Goal: Information Seeking & Learning: Learn about a topic

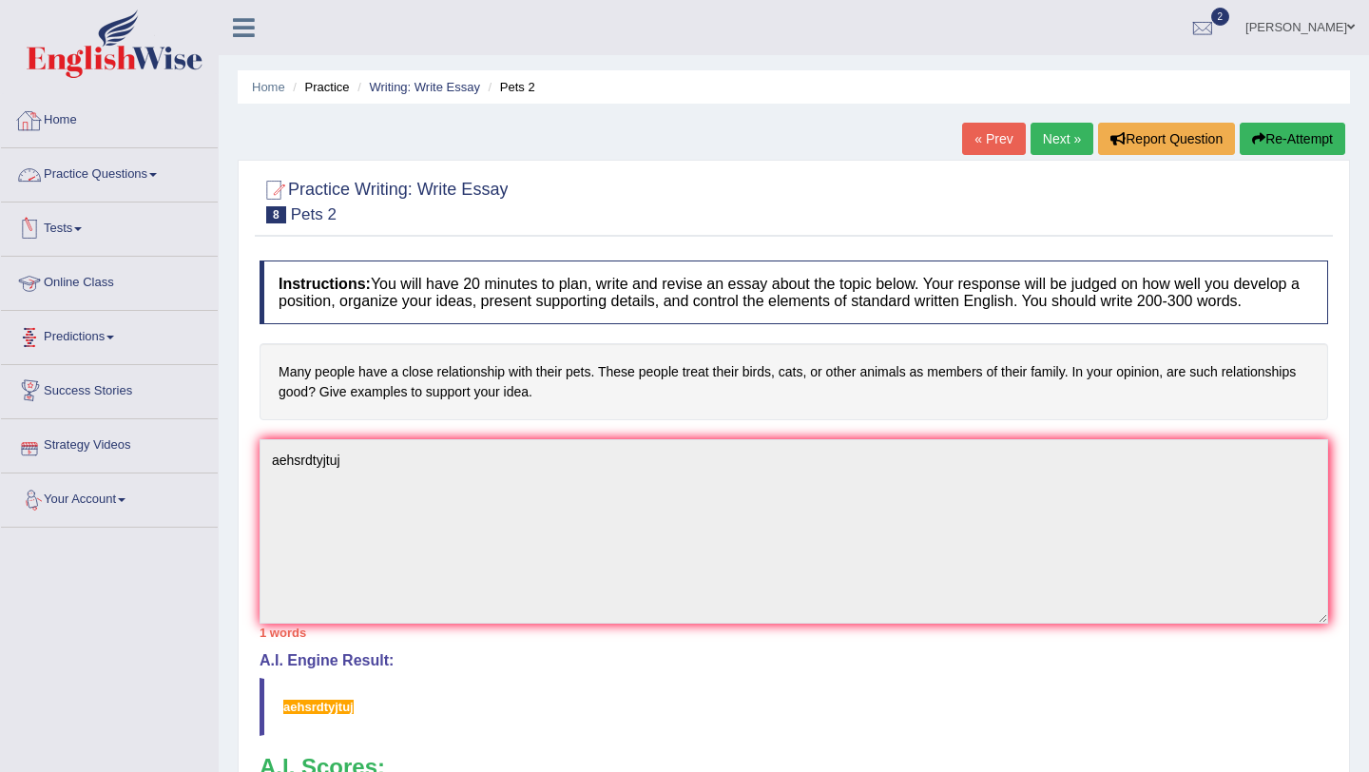
click at [86, 173] on link "Practice Questions" at bounding box center [109, 172] width 217 height 48
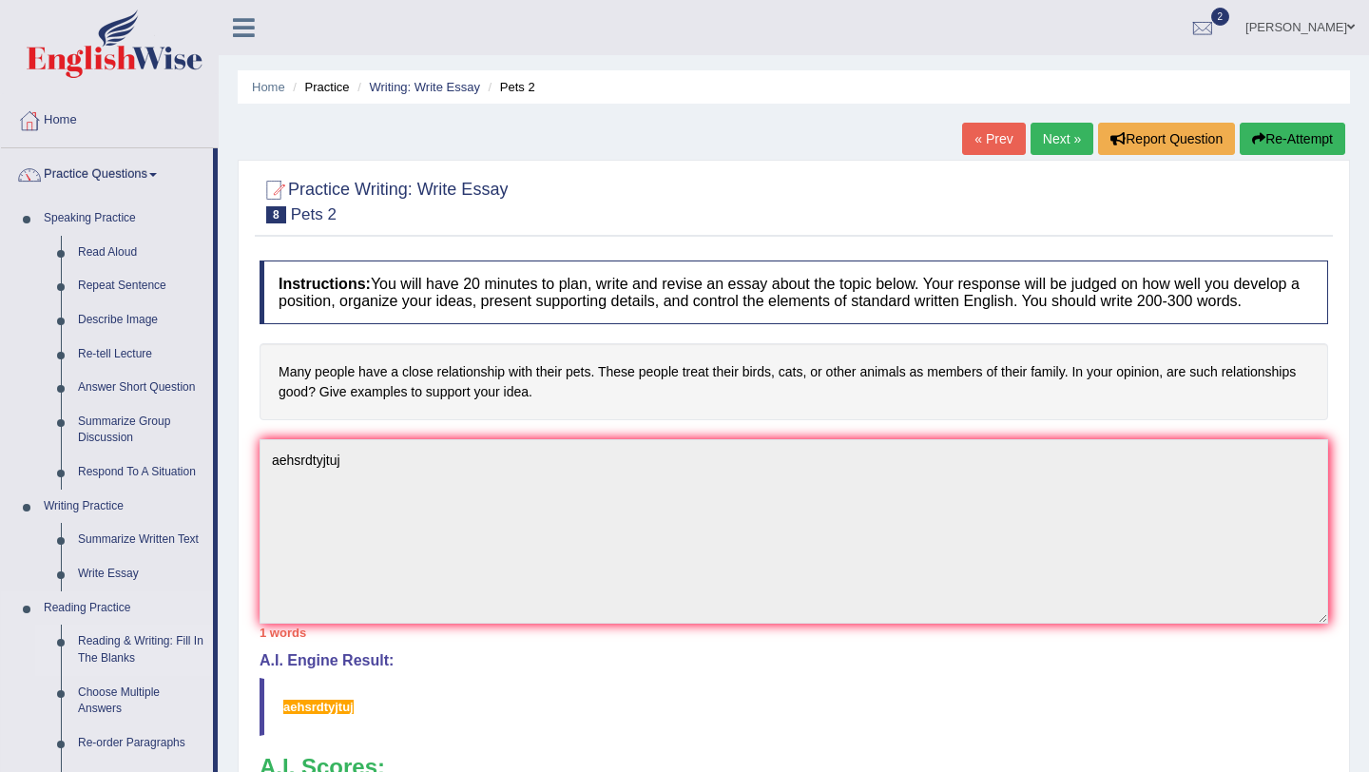
click at [157, 636] on link "Reading & Writing: Fill In The Blanks" at bounding box center [141, 650] width 144 height 50
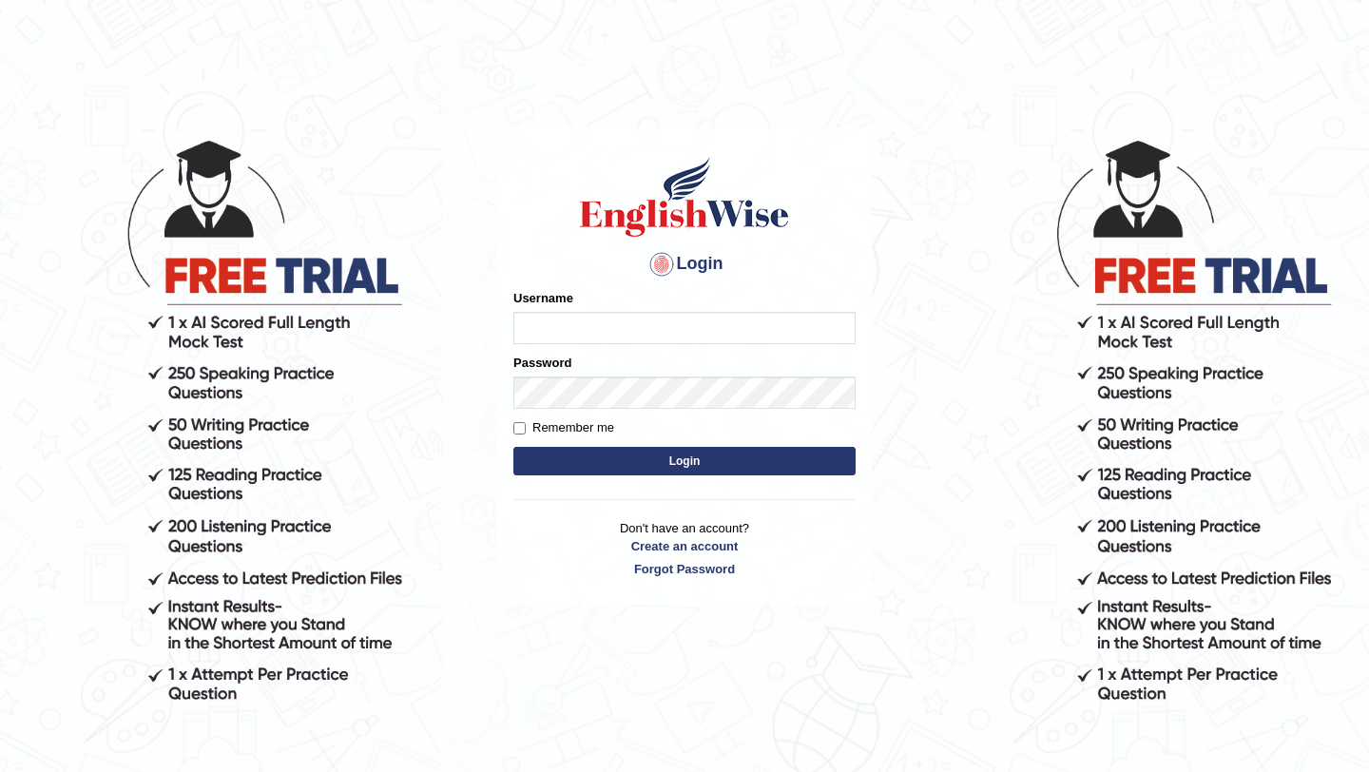
type input "Arjun12"
click at [585, 458] on button "Login" at bounding box center [684, 461] width 342 height 29
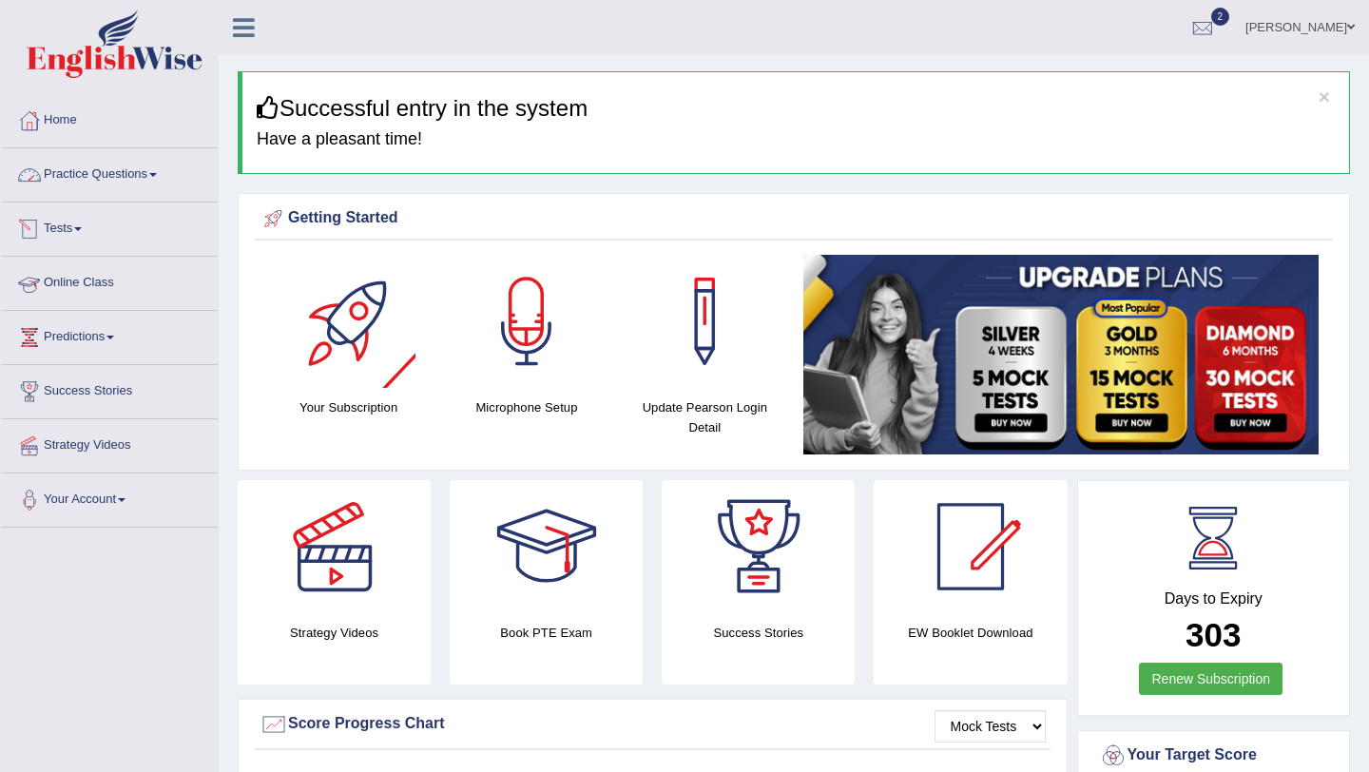
click at [145, 176] on link "Practice Questions" at bounding box center [109, 172] width 217 height 48
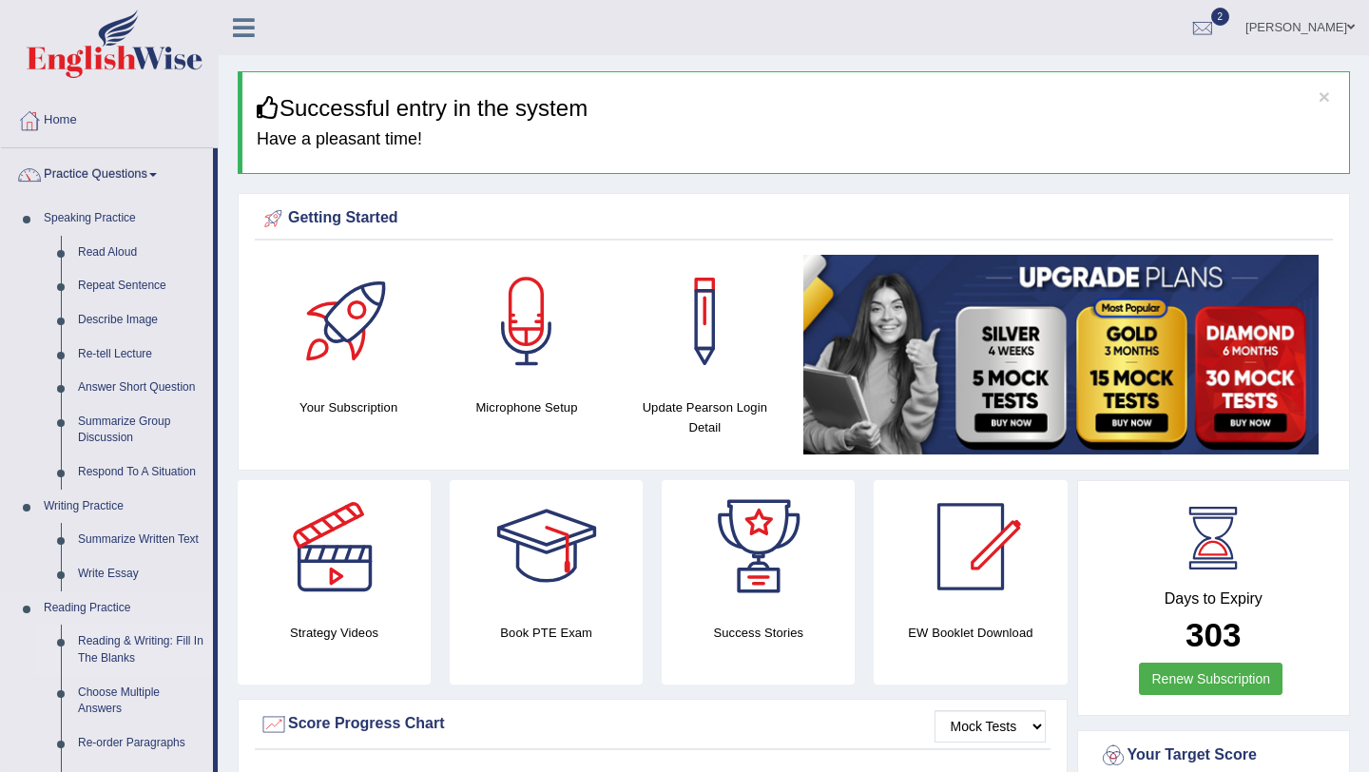
click at [137, 644] on link "Reading & Writing: Fill In The Blanks" at bounding box center [141, 650] width 144 height 50
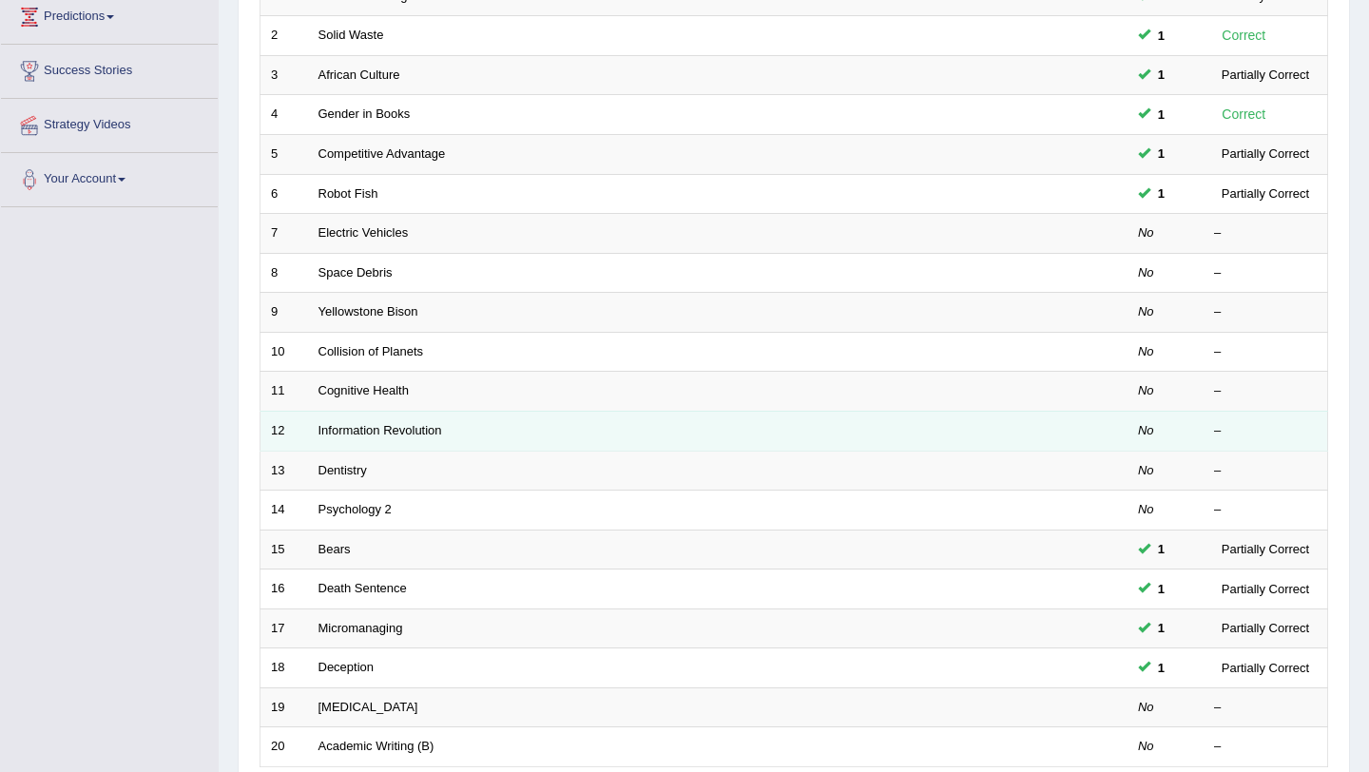
scroll to position [375, 0]
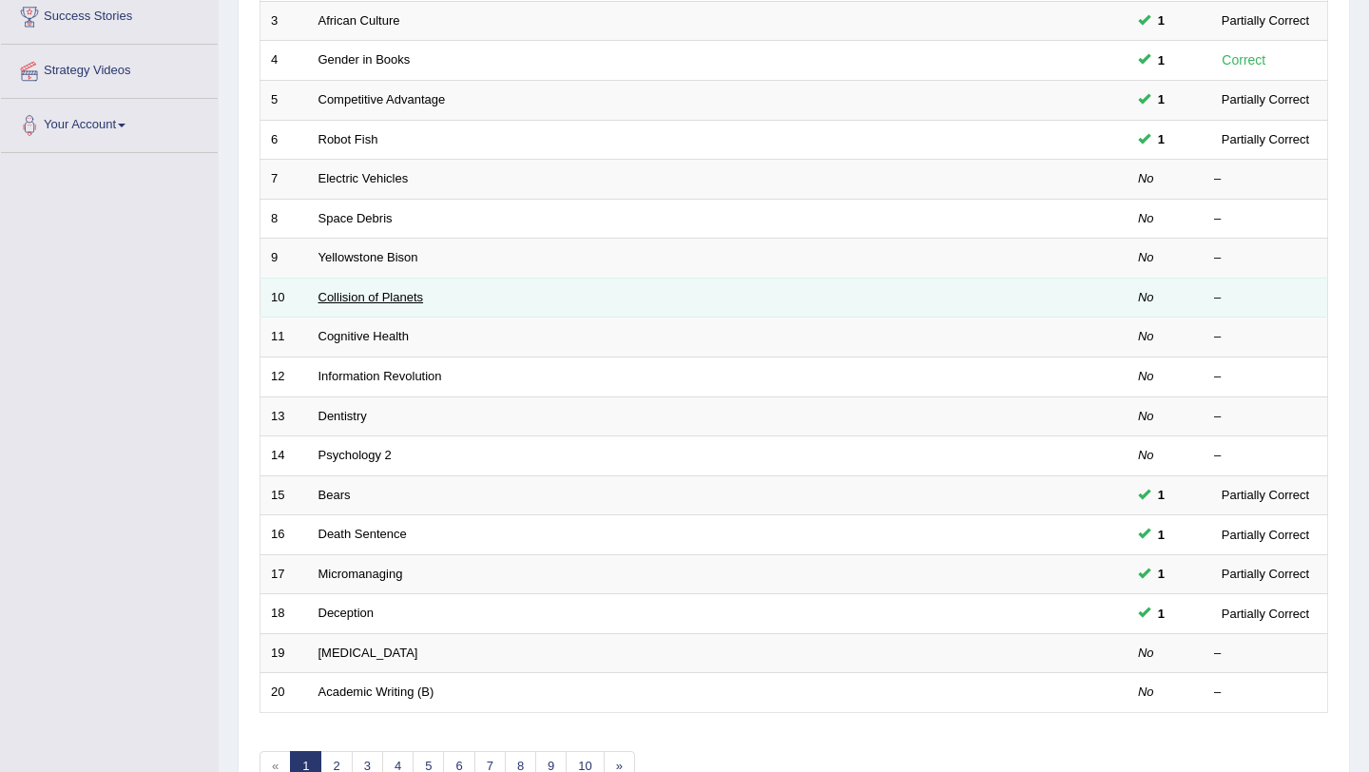
click at [409, 293] on link "Collision of Planets" at bounding box center [371, 297] width 106 height 14
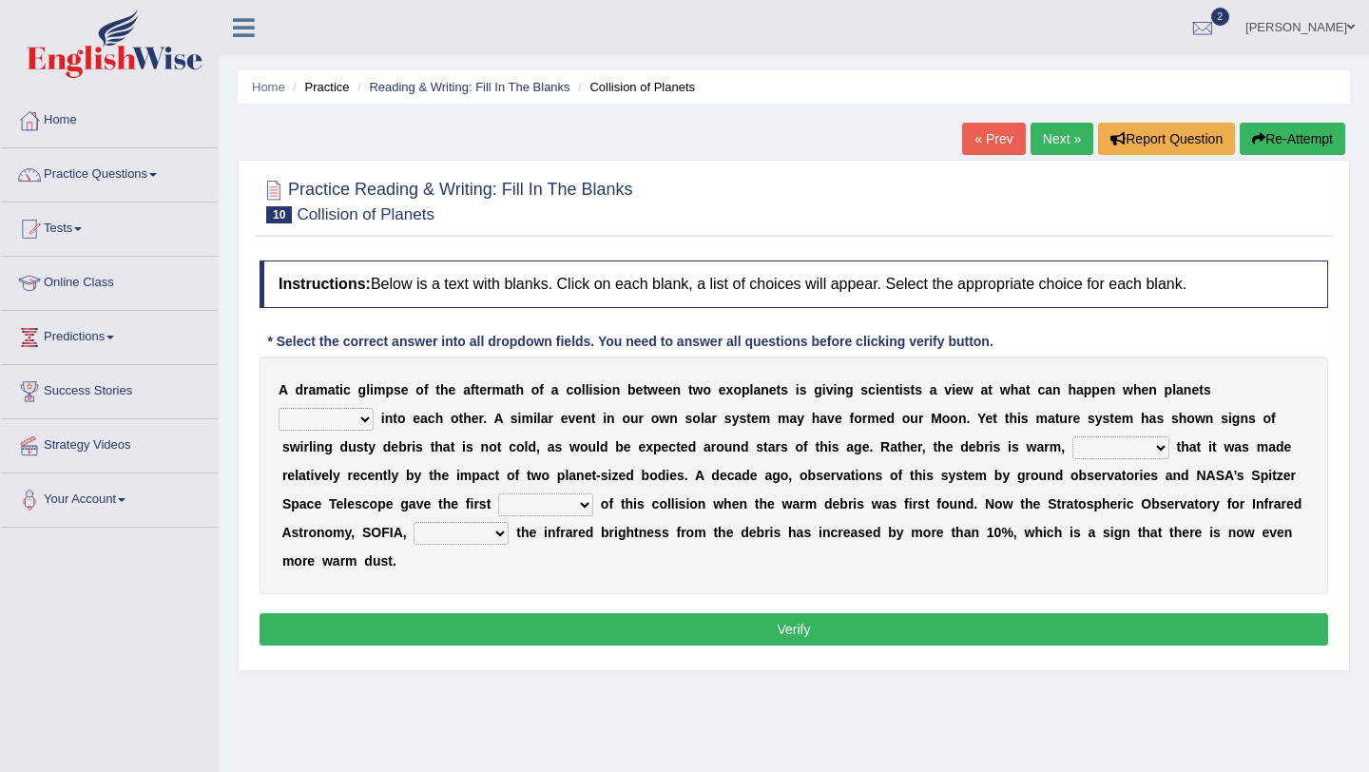
click at [365, 425] on select "crash explore roam implode" at bounding box center [326, 419] width 95 height 23
click at [364, 426] on select "crash explore roam implode" at bounding box center [326, 419] width 95 height 23
click at [344, 425] on select "crash explore roam implode" at bounding box center [326, 419] width 95 height 23
select select "crash"
click at [1082, 445] on select "reinforcing sentencing forging conducing" at bounding box center [1120, 447] width 97 height 23
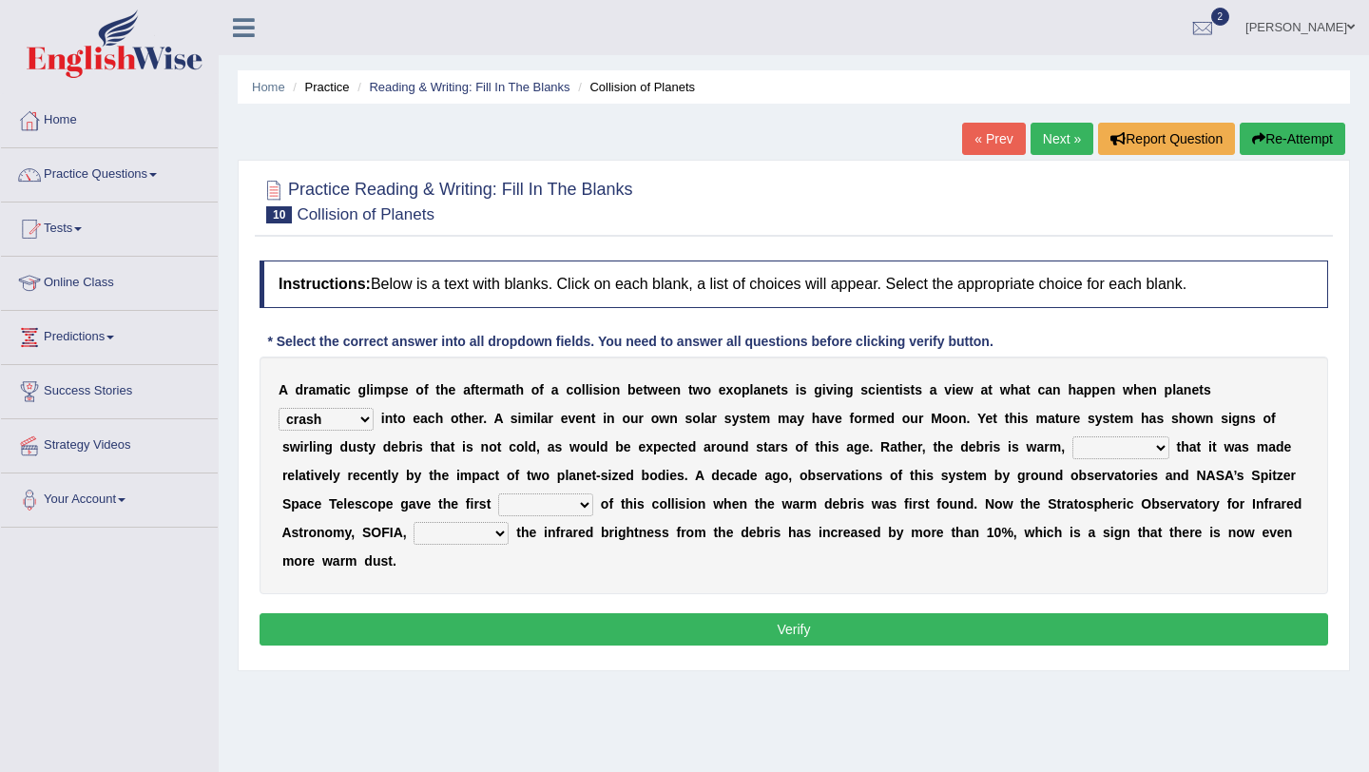
click at [524, 501] on select "pints faints hints taints" at bounding box center [545, 504] width 95 height 23
select select "hints"
click at [440, 532] on select "concealed revealed repealed unsealed" at bounding box center [461, 533] width 95 height 23
click at [501, 540] on select "concealed revealed repealed unsealed" at bounding box center [461, 533] width 95 height 23
select select "repealed"
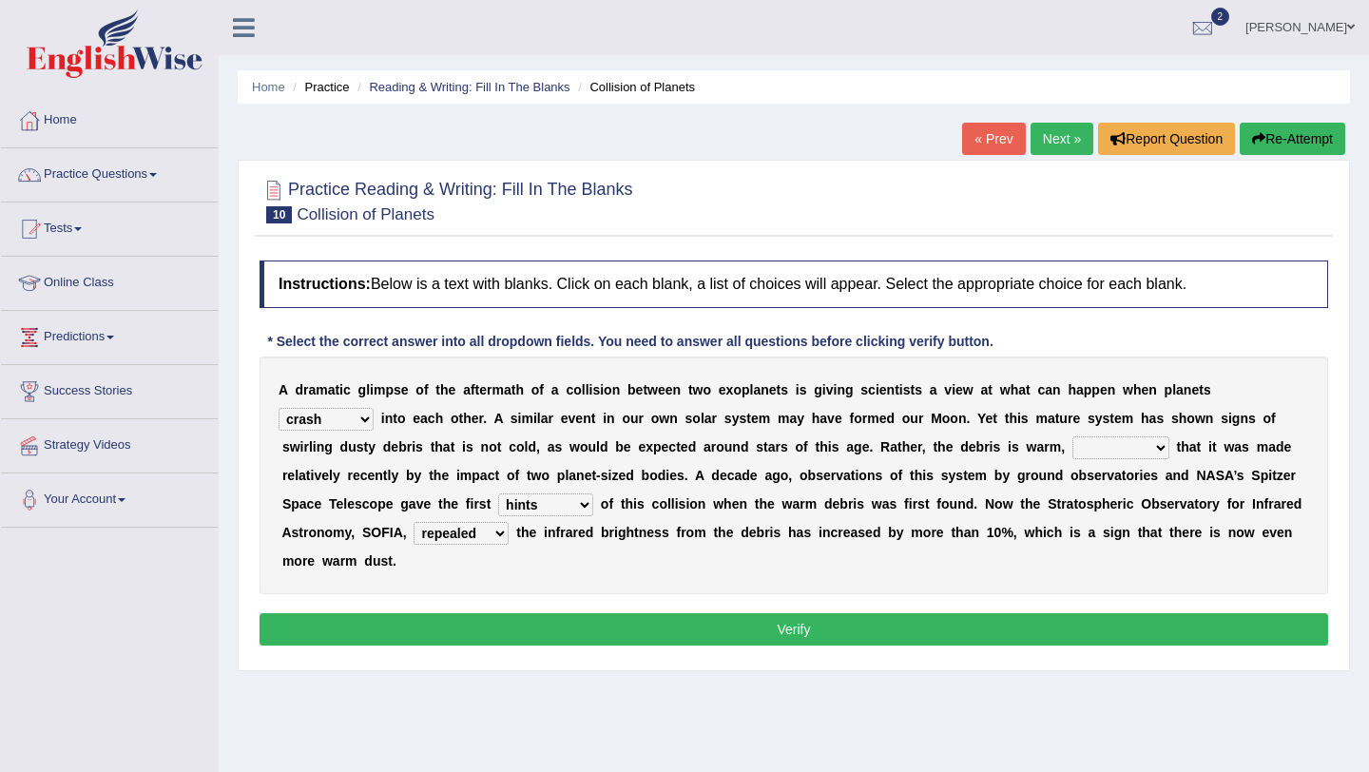
click at [1125, 450] on select "reinforcing sentencing forging conducing" at bounding box center [1120, 447] width 97 height 23
select select "conducing"
click at [1118, 643] on button "Verify" at bounding box center [794, 629] width 1069 height 32
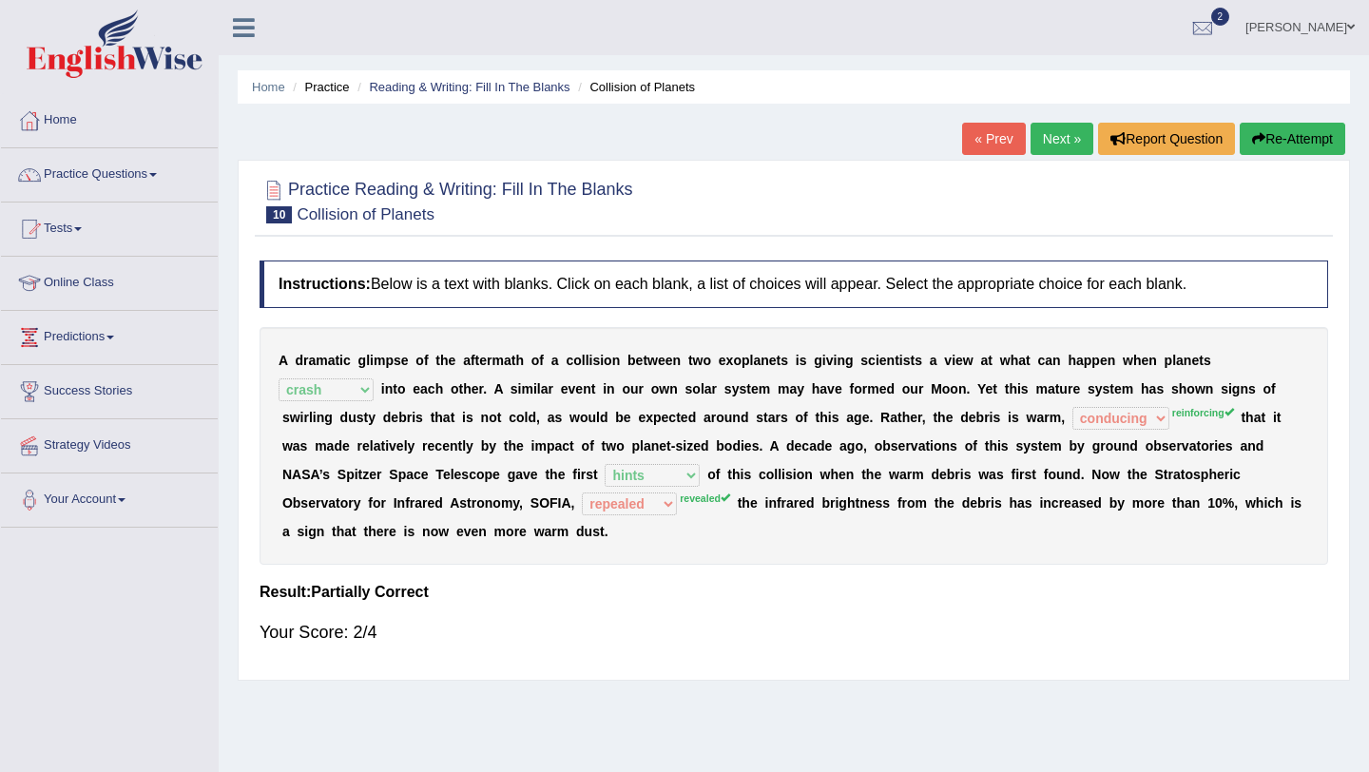
click at [1045, 142] on link "Next »" at bounding box center [1062, 139] width 63 height 32
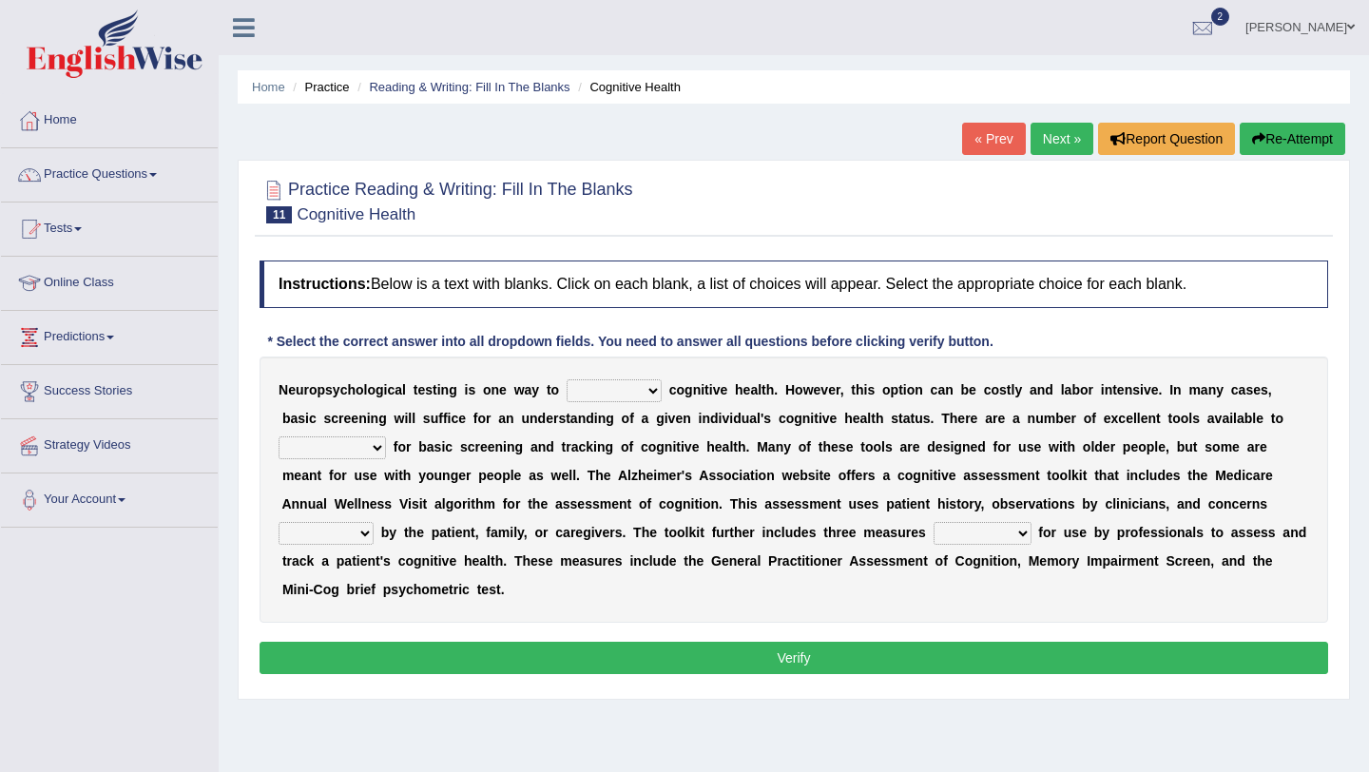
click at [577, 394] on select "obsess assess possess access" at bounding box center [614, 390] width 95 height 23
select select "access"
click at [386, 443] on b at bounding box center [390, 446] width 8 height 15
click at [361, 446] on select "stationers practitioners petitioners questioners" at bounding box center [332, 447] width 107 height 23
click at [363, 446] on select "stationers practitioners petitioners questioners" at bounding box center [332, 447] width 107 height 23
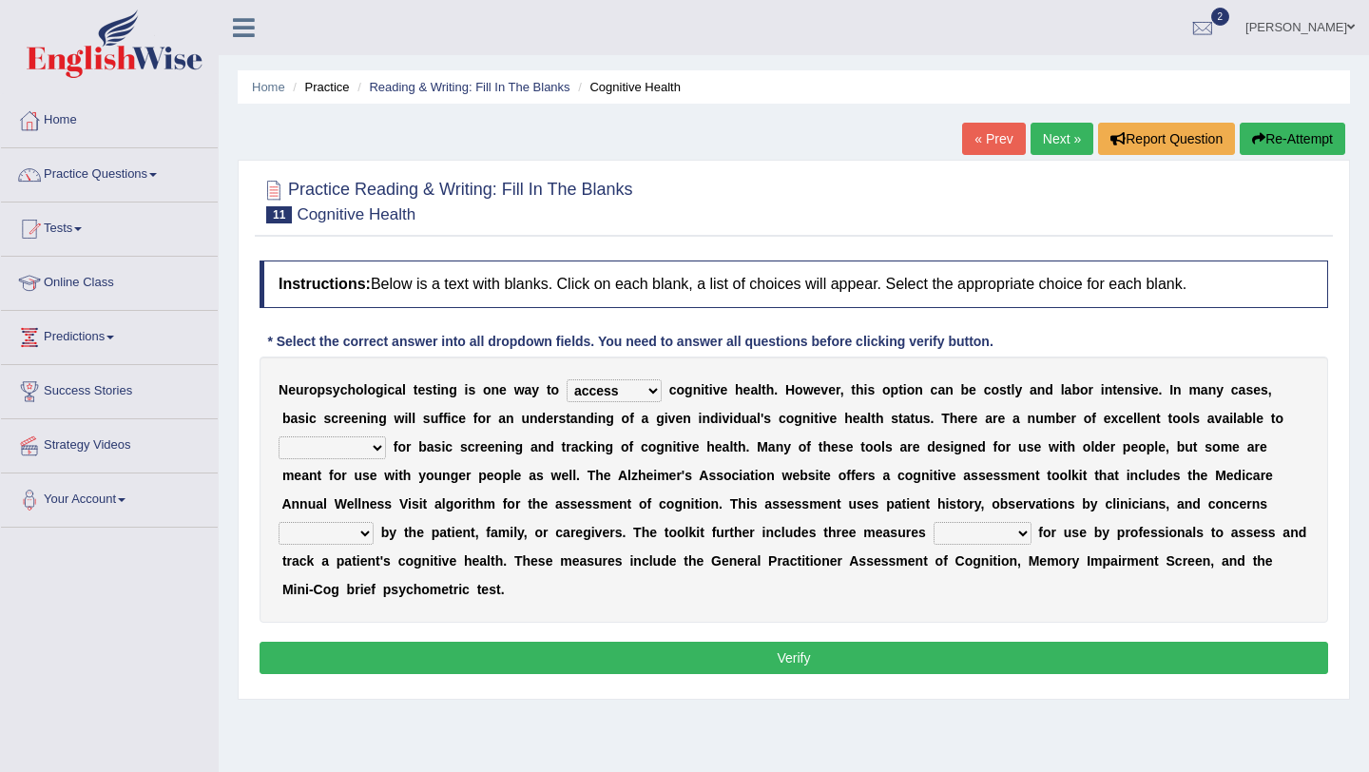
select select "stationers"
click at [361, 533] on select "raised rising arising praised" at bounding box center [326, 533] width 95 height 23
click at [332, 527] on select "raised rising arising praised" at bounding box center [326, 533] width 95 height 23
select select "raised"
click at [959, 530] on select "validated intimidated dilapidated antedated" at bounding box center [983, 533] width 98 height 23
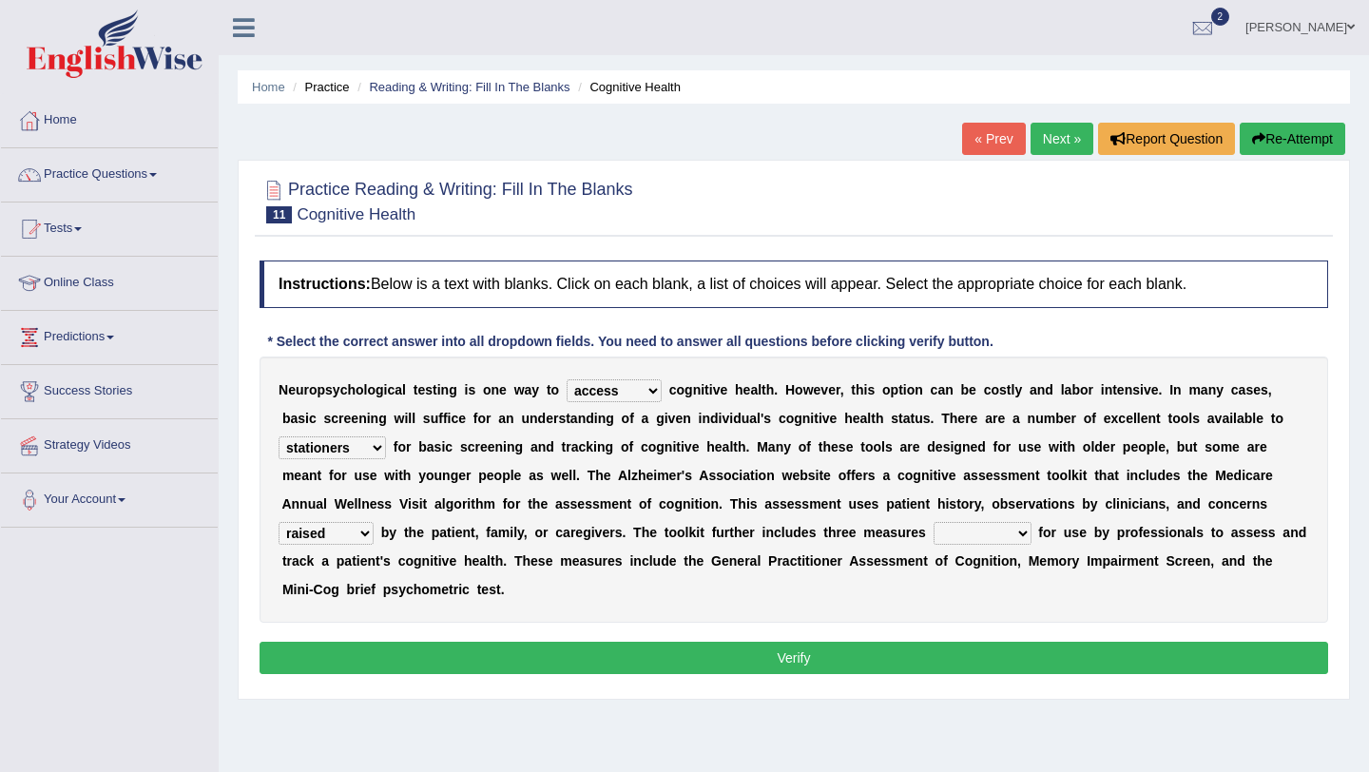
click at [959, 530] on select "validated intimidated dilapidated antedated" at bounding box center [983, 533] width 98 height 23
select select "validated"
click at [954, 675] on div "Instructions: Below is a text with blanks. Click on each blank, a list of choic…" at bounding box center [794, 470] width 1078 height 438
click at [956, 663] on button "Verify" at bounding box center [794, 658] width 1069 height 32
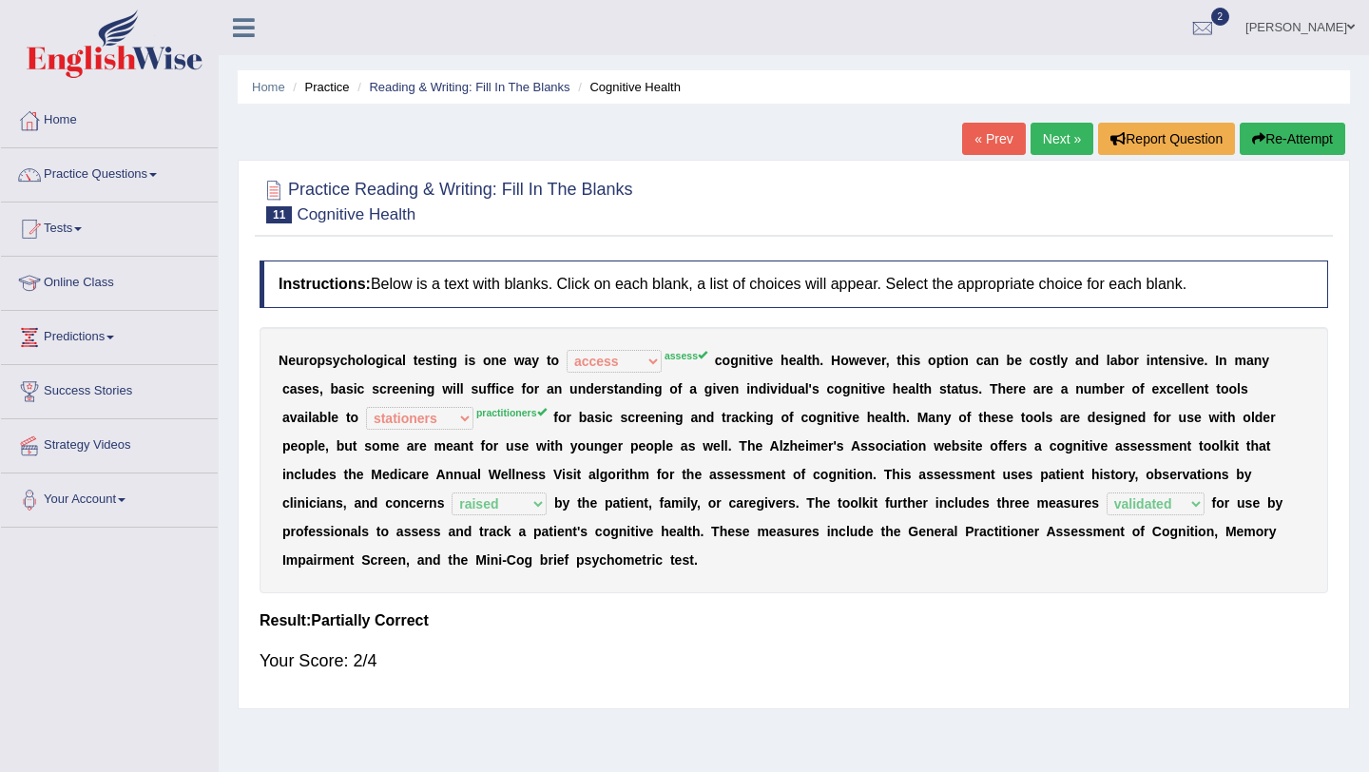
click at [1054, 140] on link "Next »" at bounding box center [1062, 139] width 63 height 32
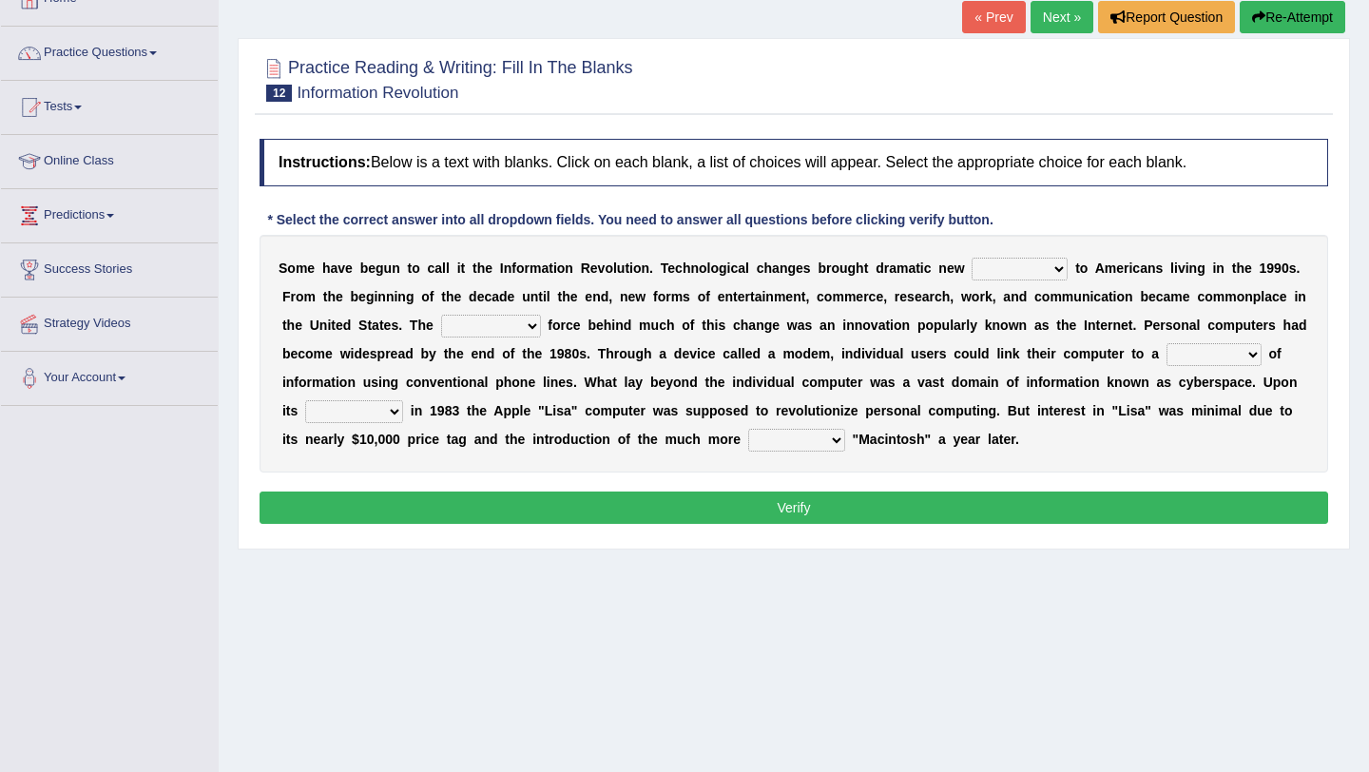
scroll to position [115, 0]
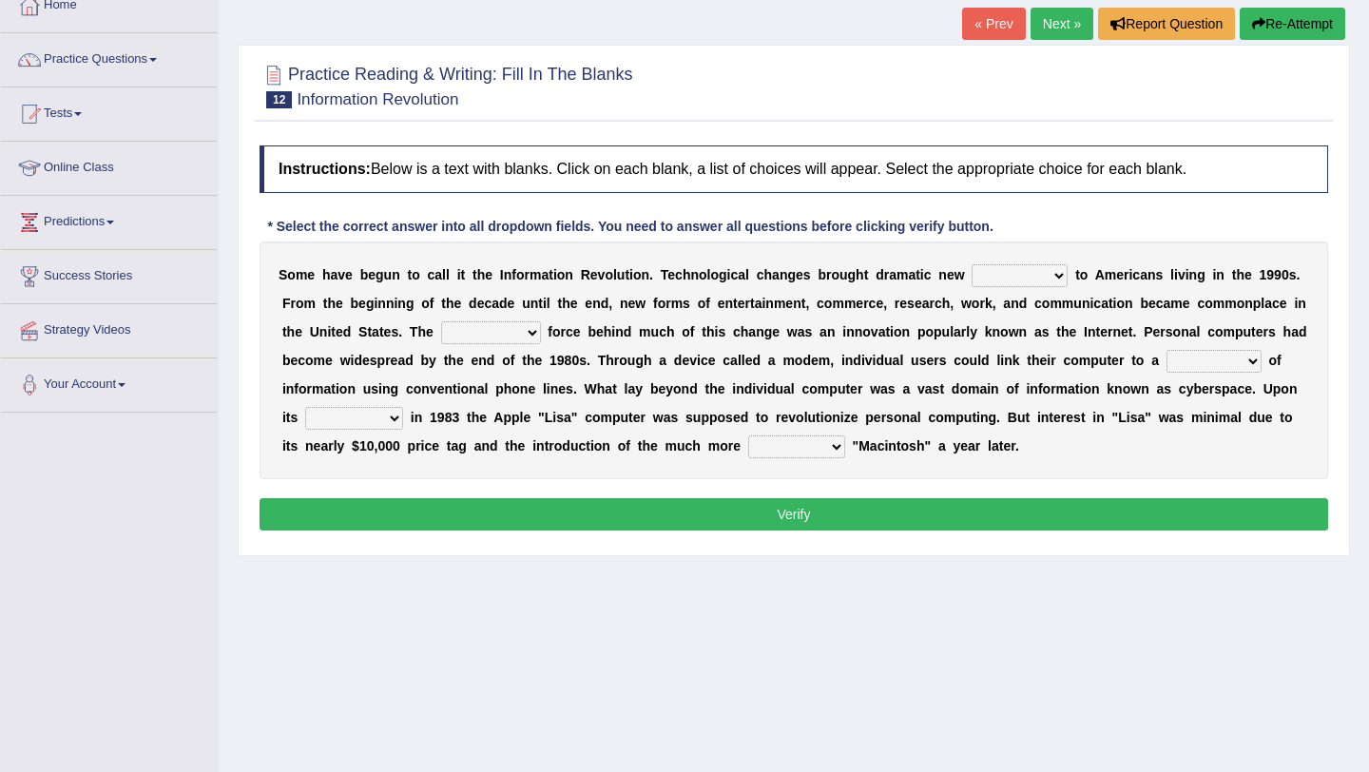
click at [1121, 296] on b "o" at bounding box center [1120, 303] width 9 height 15
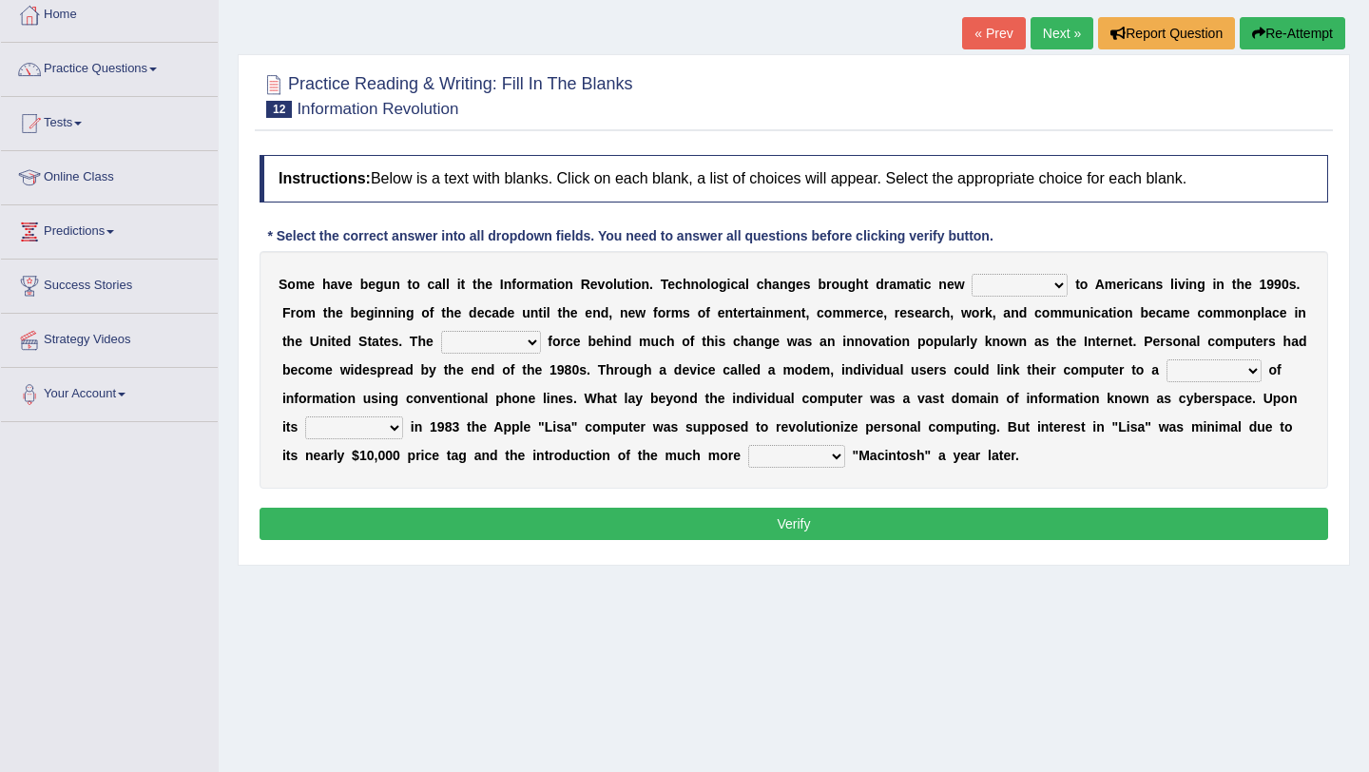
scroll to position [0, 0]
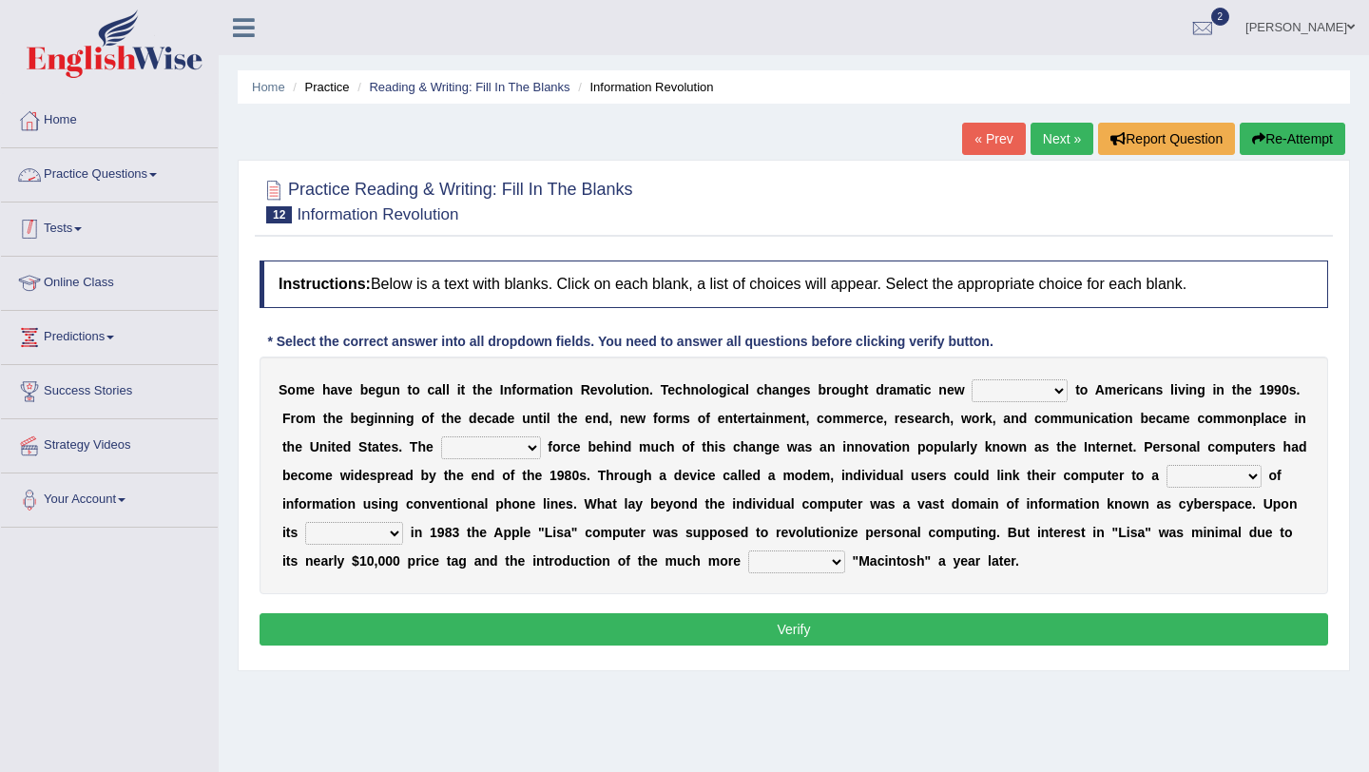
click at [52, 229] on link "Tests" at bounding box center [109, 226] width 217 height 48
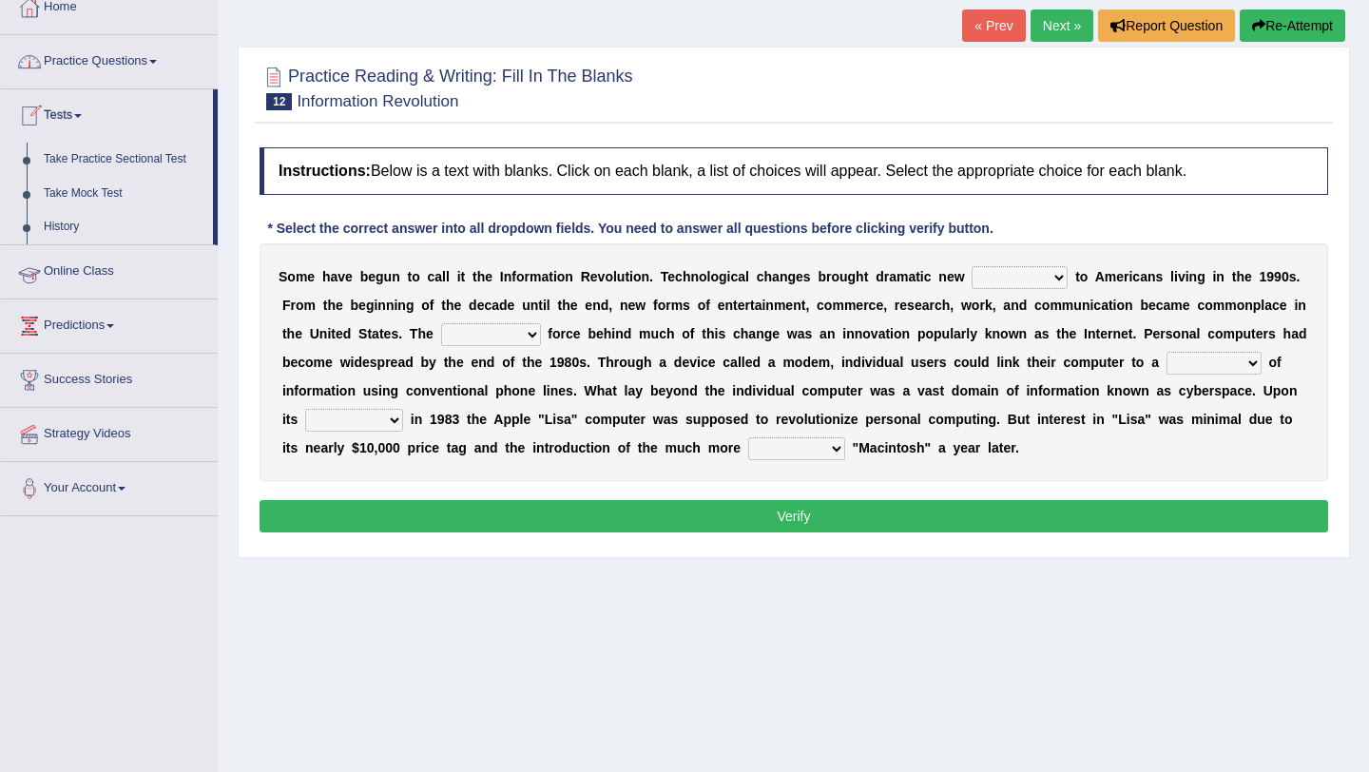
scroll to position [114, 0]
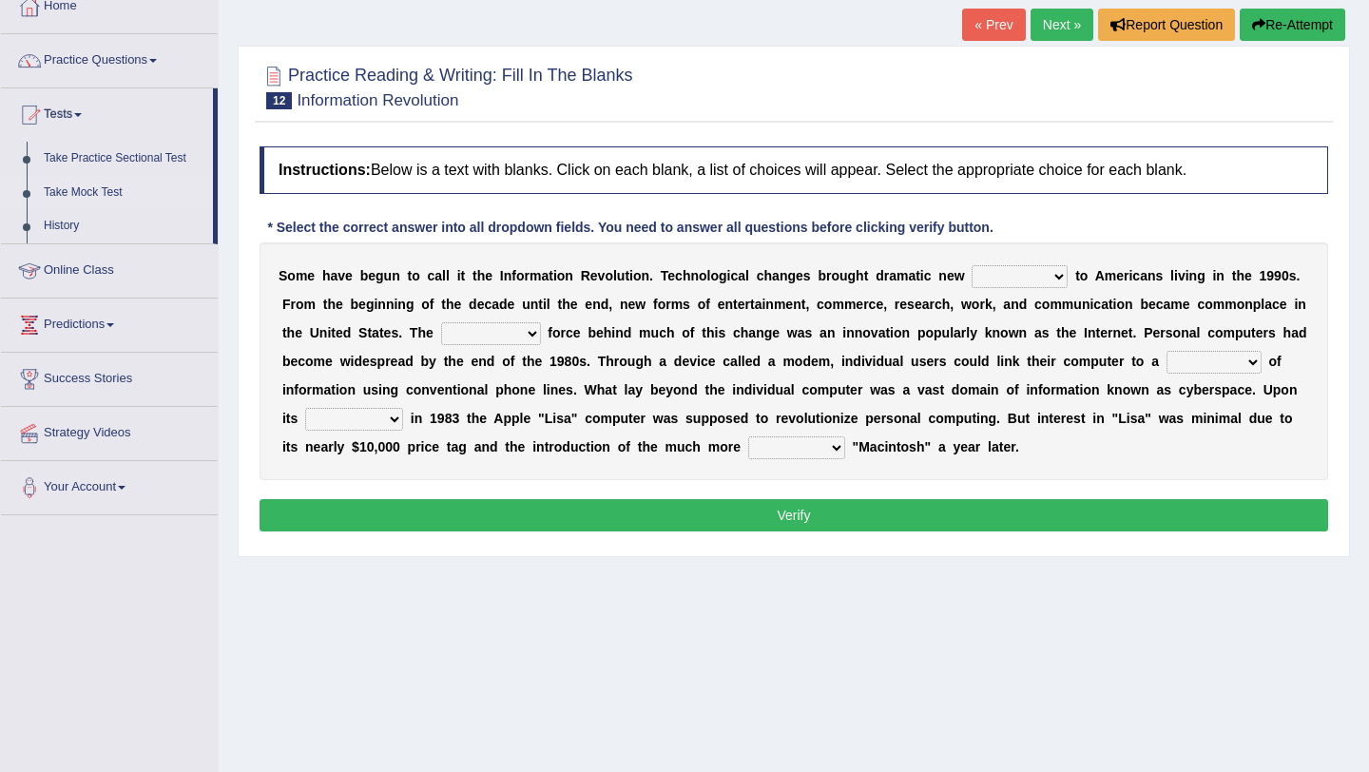
click at [112, 194] on link "Take Mock Test" at bounding box center [124, 193] width 178 height 34
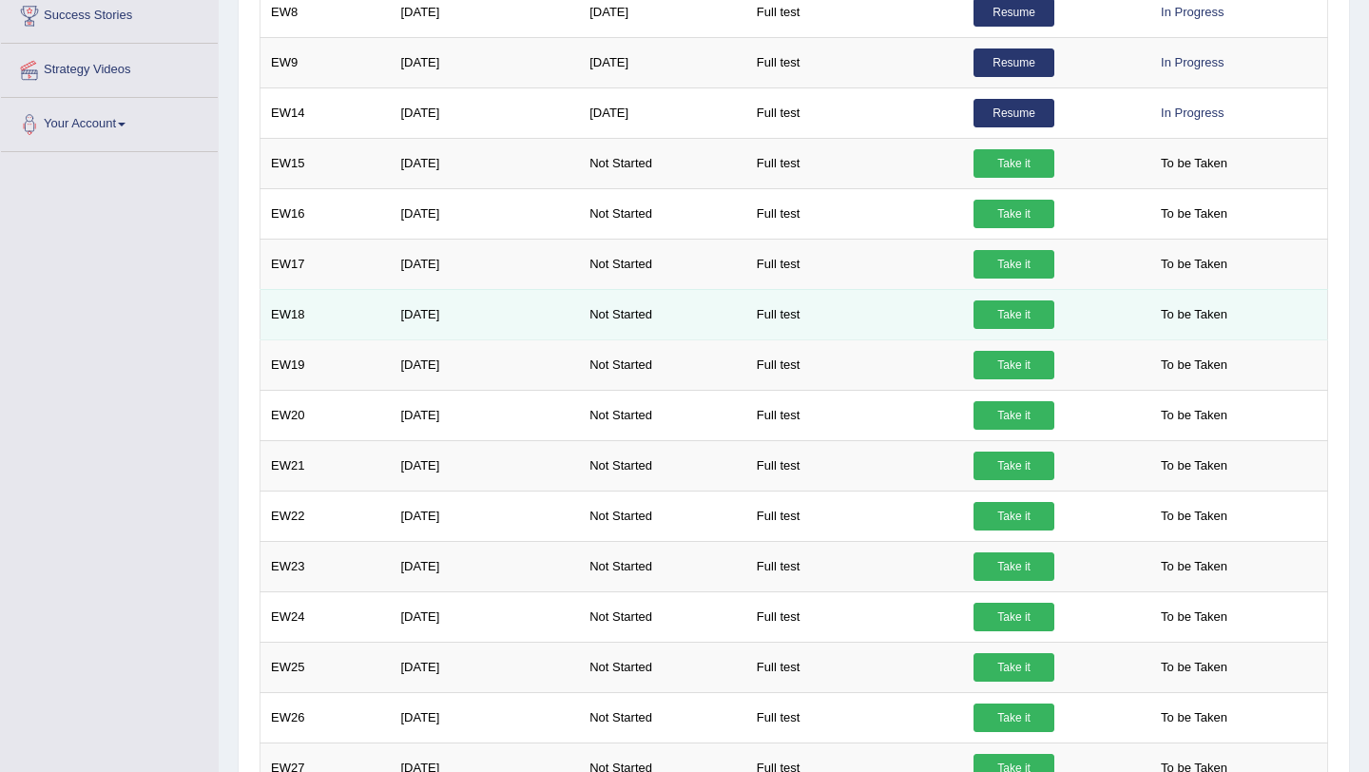
scroll to position [484, 0]
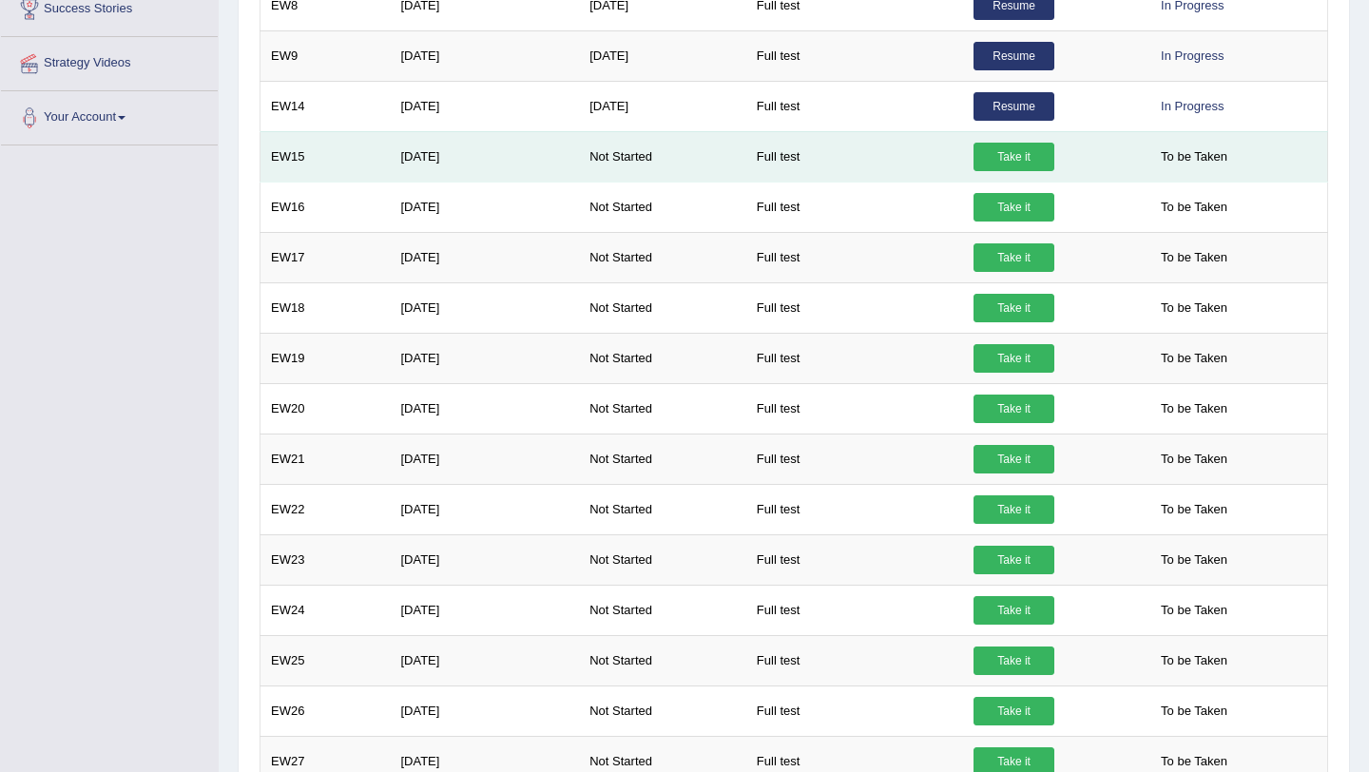
click at [995, 164] on link "Take it" at bounding box center [1013, 157] width 81 height 29
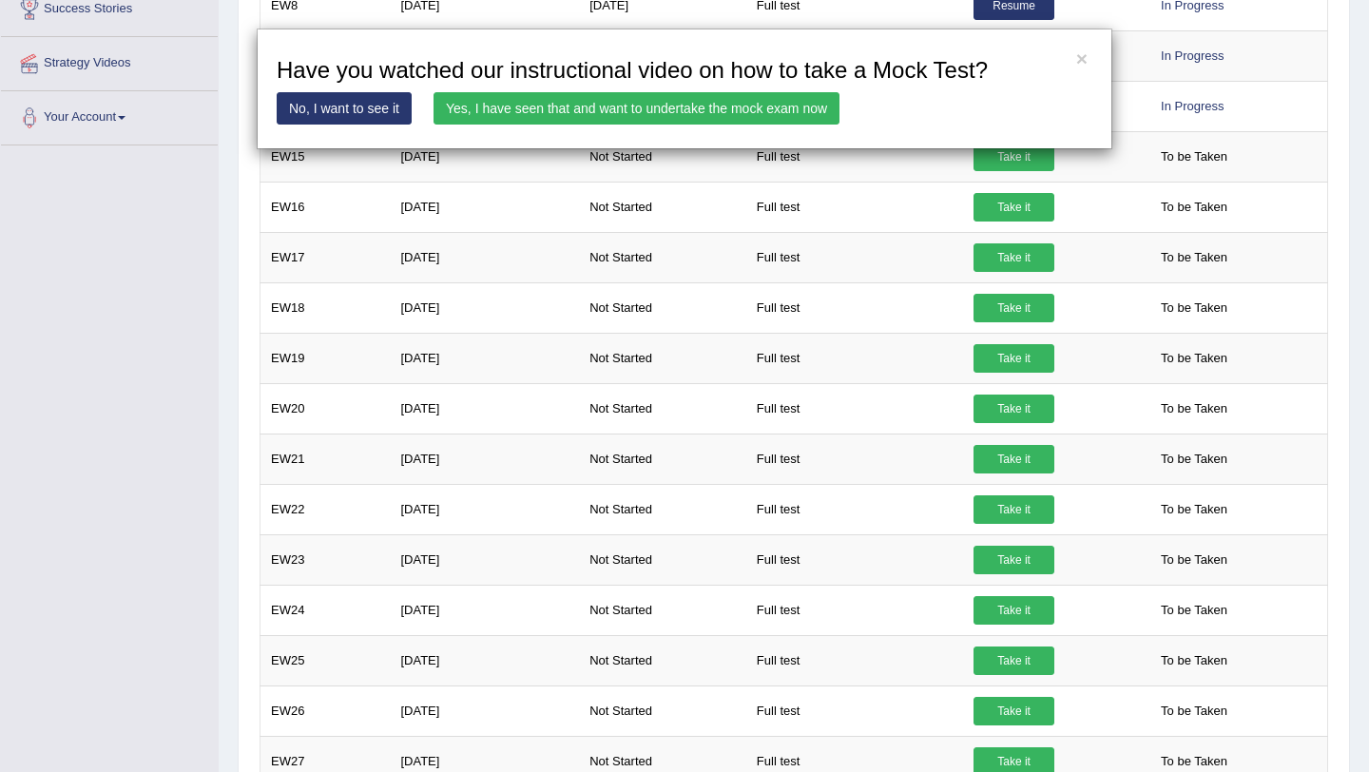
click at [762, 91] on div "× Have you watched our instructional video on how to take a Mock Test? No, I wa…" at bounding box center [685, 89] width 856 height 121
click at [785, 107] on link "Yes, I have seen that and want to undertake the mock exam now" at bounding box center [636, 108] width 406 height 32
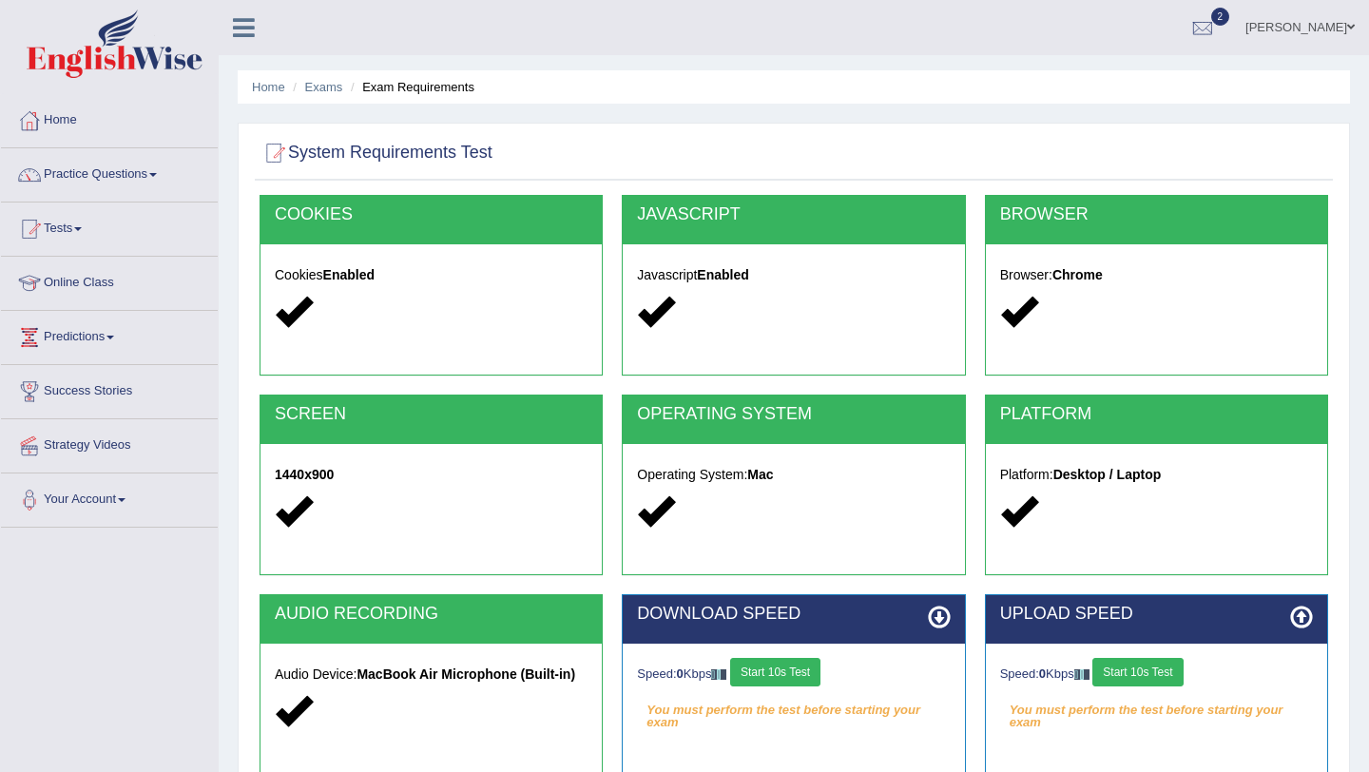
scroll to position [226, 0]
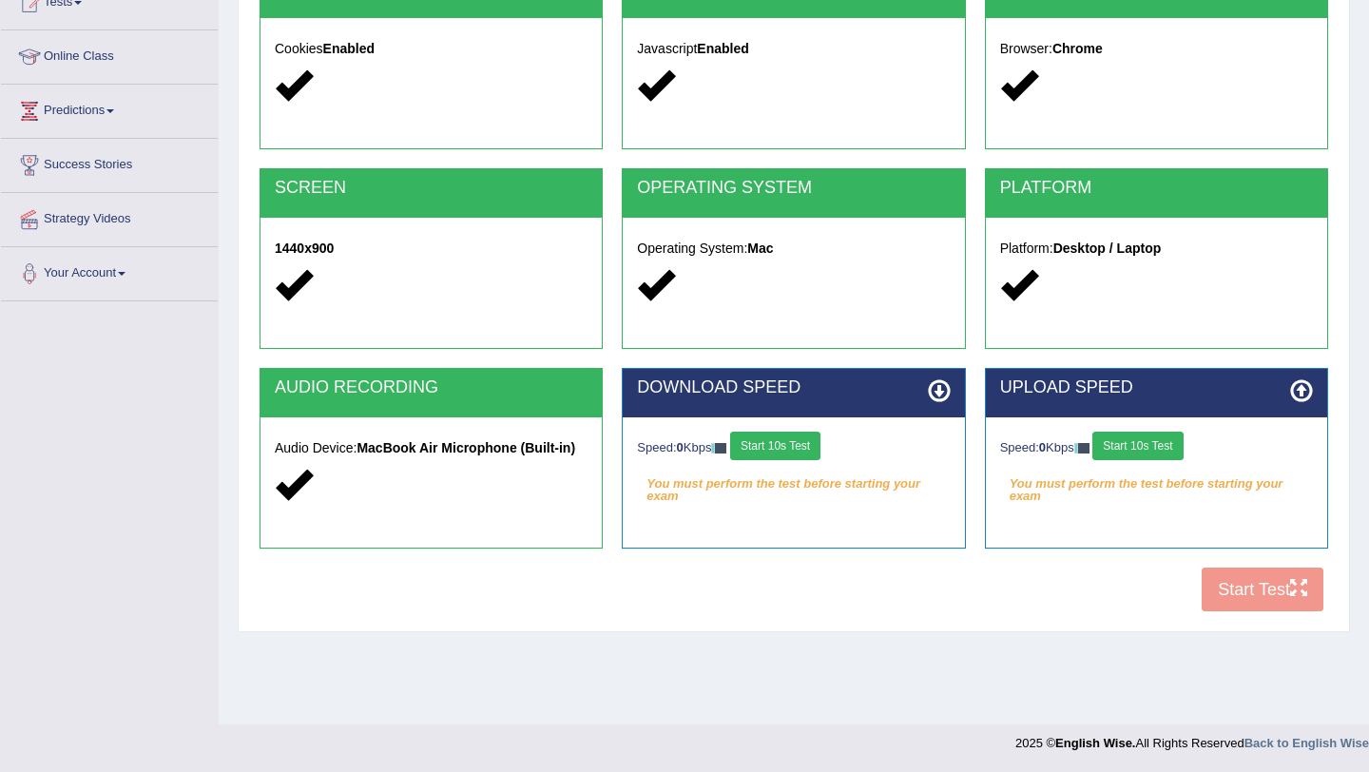
click at [813, 455] on button "Start 10s Test" at bounding box center [775, 446] width 90 height 29
click at [1146, 453] on button "Start 10s Test" at bounding box center [1137, 446] width 90 height 29
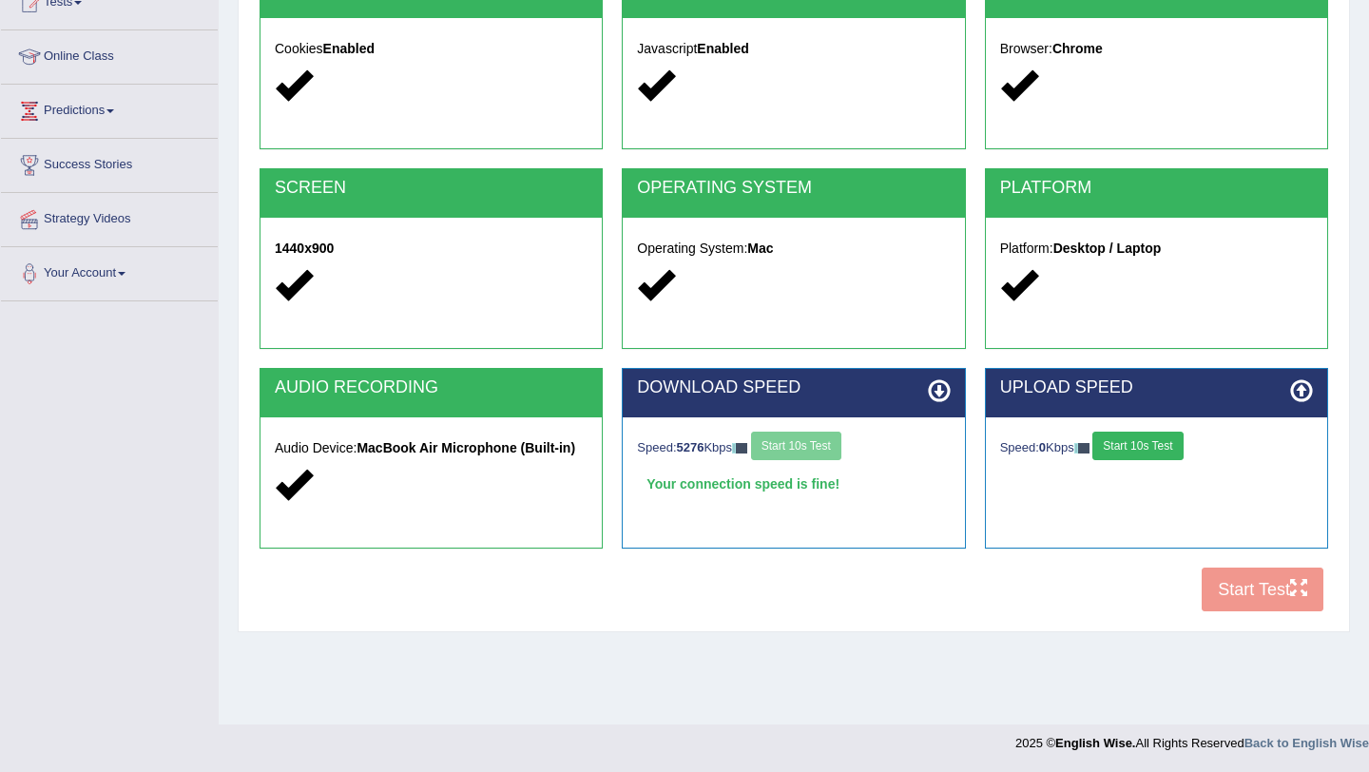
scroll to position [225, 0]
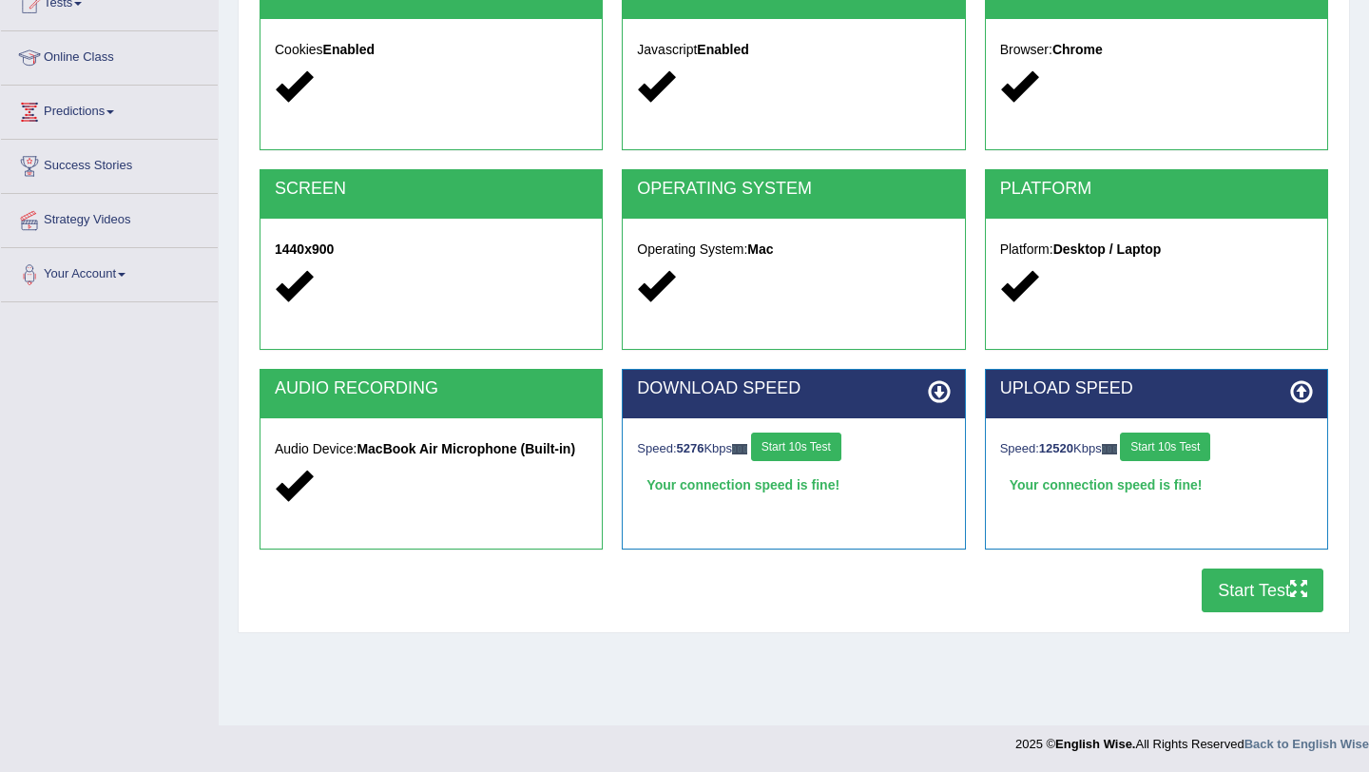
click at [1146, 453] on button "Start 10s Test" at bounding box center [1165, 447] width 90 height 29
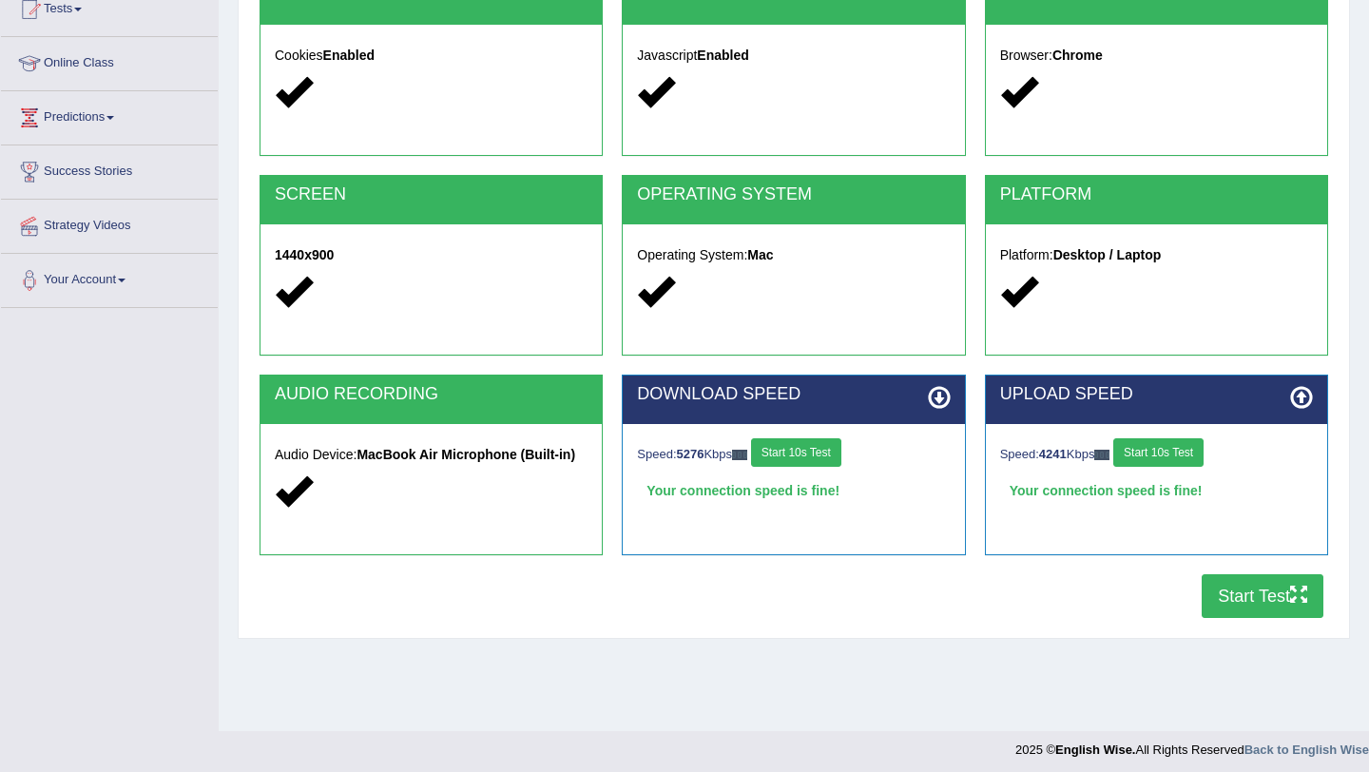
click at [1306, 598] on icon "button" at bounding box center [1298, 594] width 17 height 17
